Goal: Transaction & Acquisition: Purchase product/service

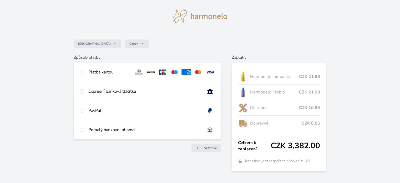
scroll to position [23, 0]
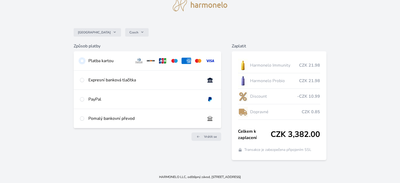
click at [81, 60] on input "radio" at bounding box center [82, 61] width 4 height 4
radio input "true"
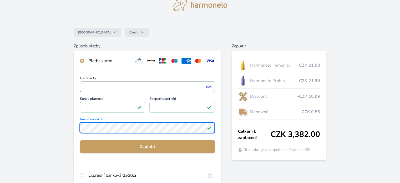
click at [71, 127] on div "Česko Czech Způsob platby Platba kartou Číslo karty <p>Your browser does not su…" at bounding box center [200, 113] width 400 height 273
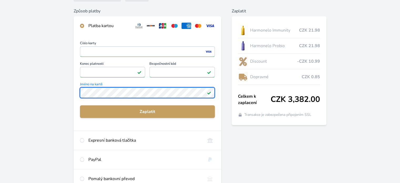
scroll to position [49, 0]
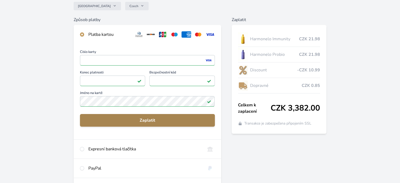
click at [124, 121] on span "Zaplatit" at bounding box center [147, 120] width 126 height 6
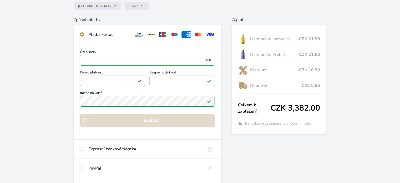
scroll to position [46, 0]
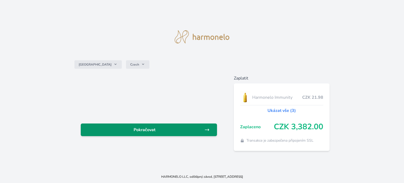
click at [166, 130] on span "Pokračovat" at bounding box center [144, 129] width 119 height 6
